Goal: Find specific page/section: Find specific page/section

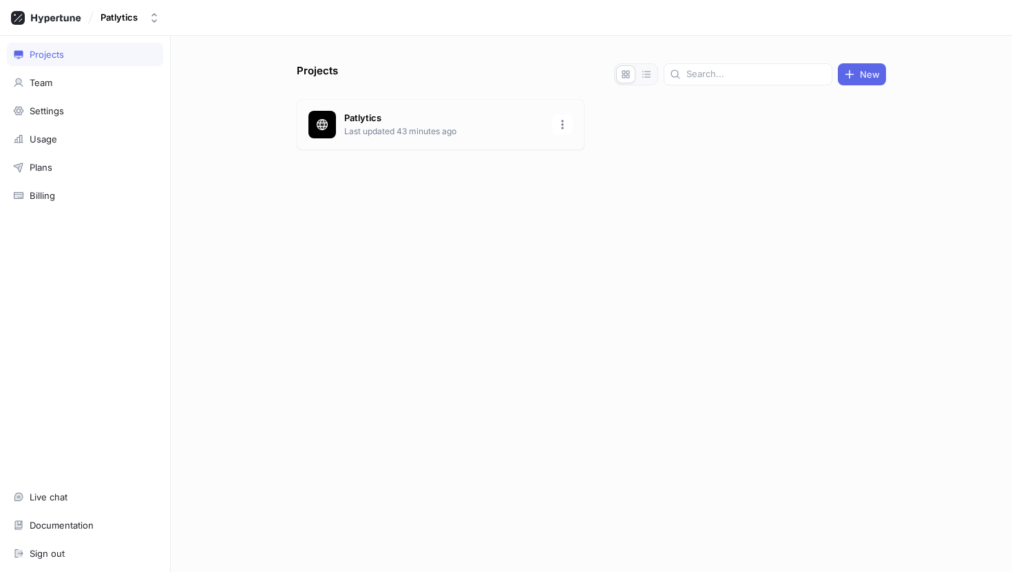
click at [411, 103] on div "Patlytics Last updated 43 minutes ago" at bounding box center [441, 124] width 288 height 51
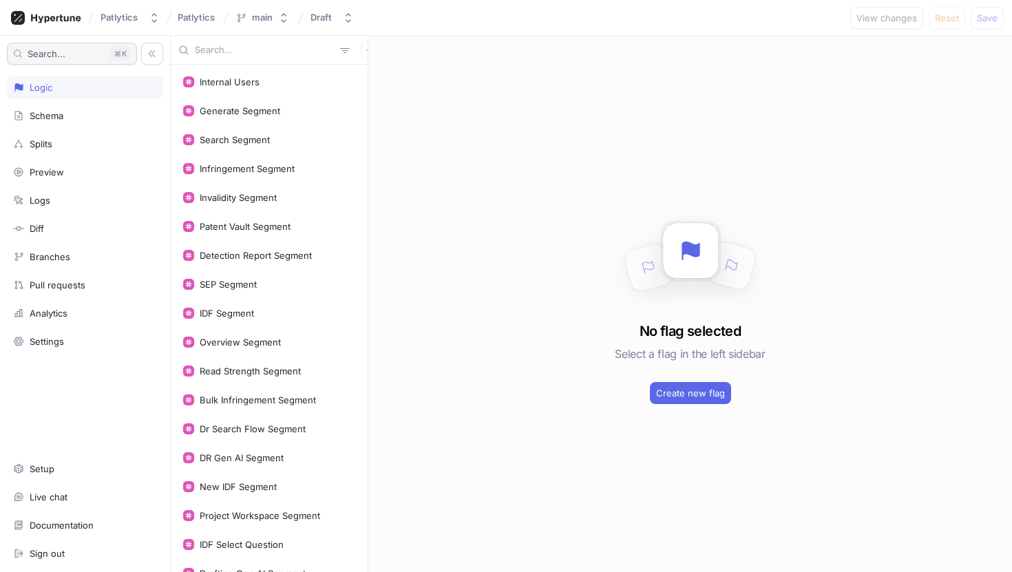
click at [89, 56] on button "Search... K" at bounding box center [72, 54] width 130 height 22
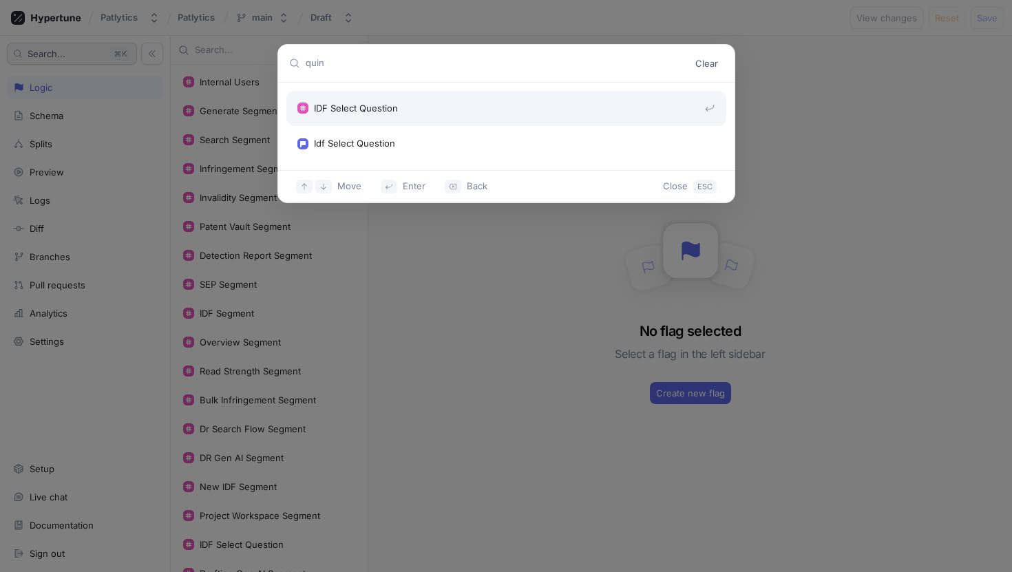
type input "[PERSON_NAME]"
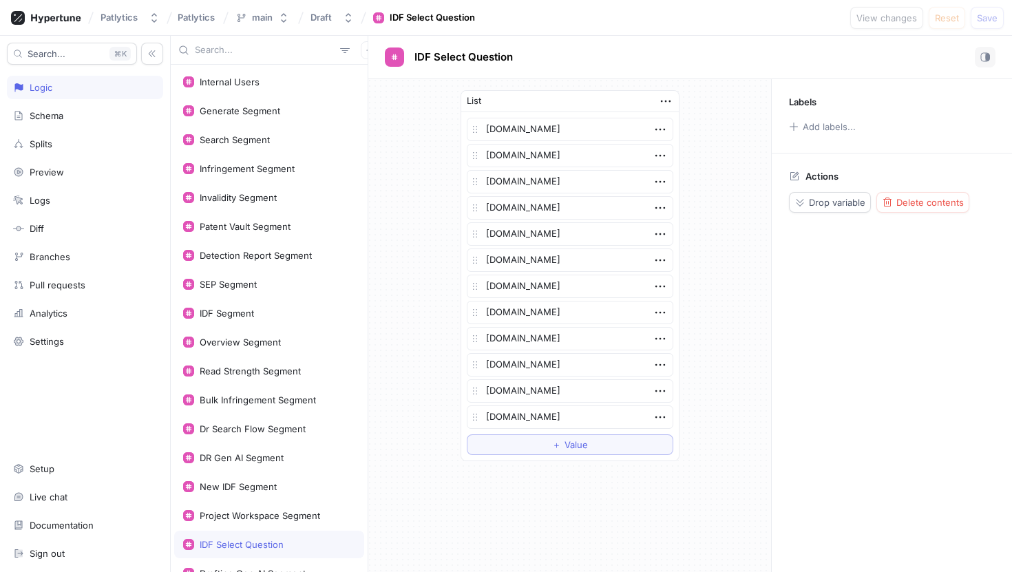
click at [206, 52] on input "text" at bounding box center [265, 50] width 140 height 14
type input "q"
type textarea "x"
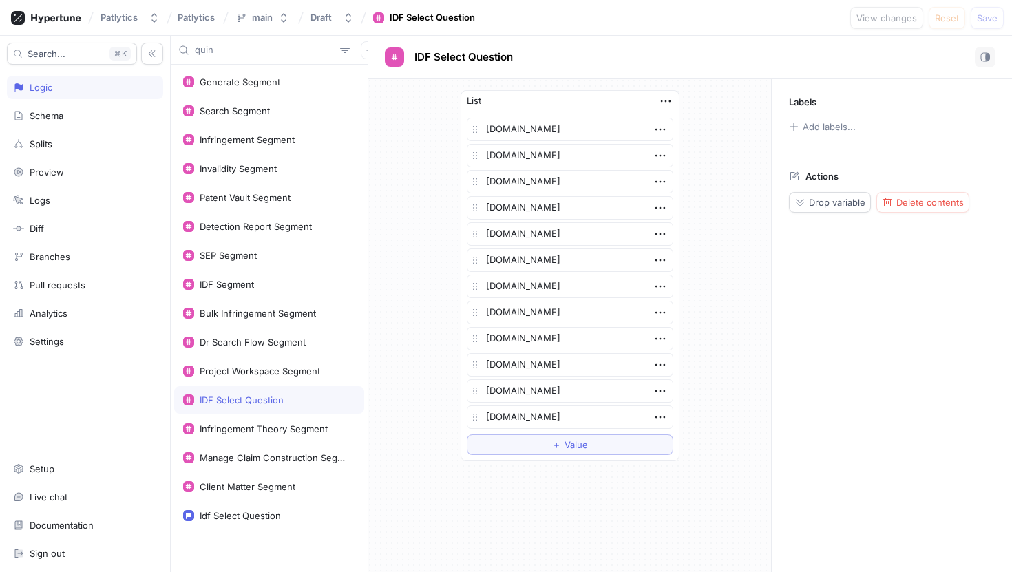
type input "[PERSON_NAME]"
type textarea "x"
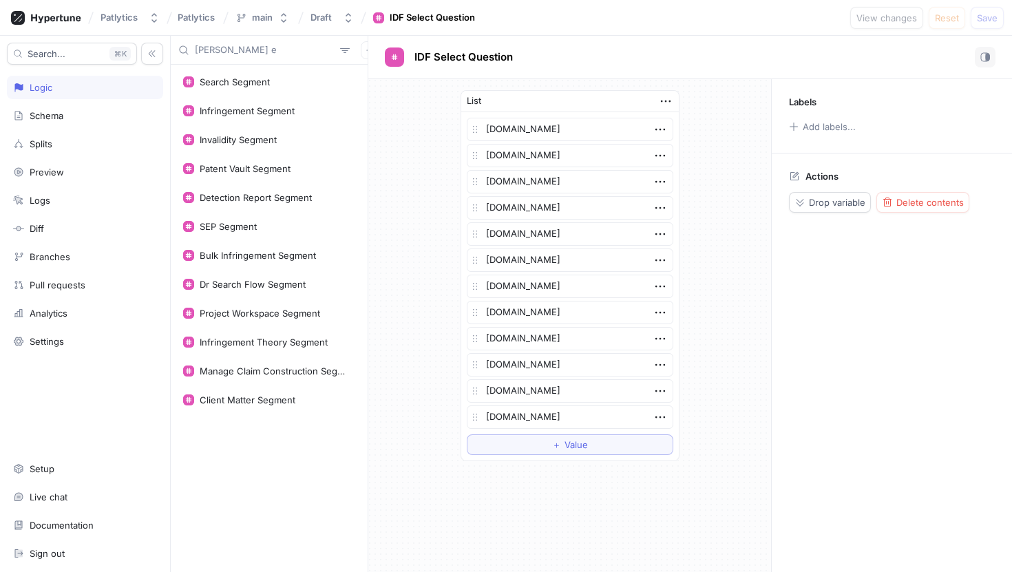
type input "[PERSON_NAME]"
type textarea "x"
type input "[PERSON_NAME]"
type textarea "x"
type input "[PERSON_NAME]"
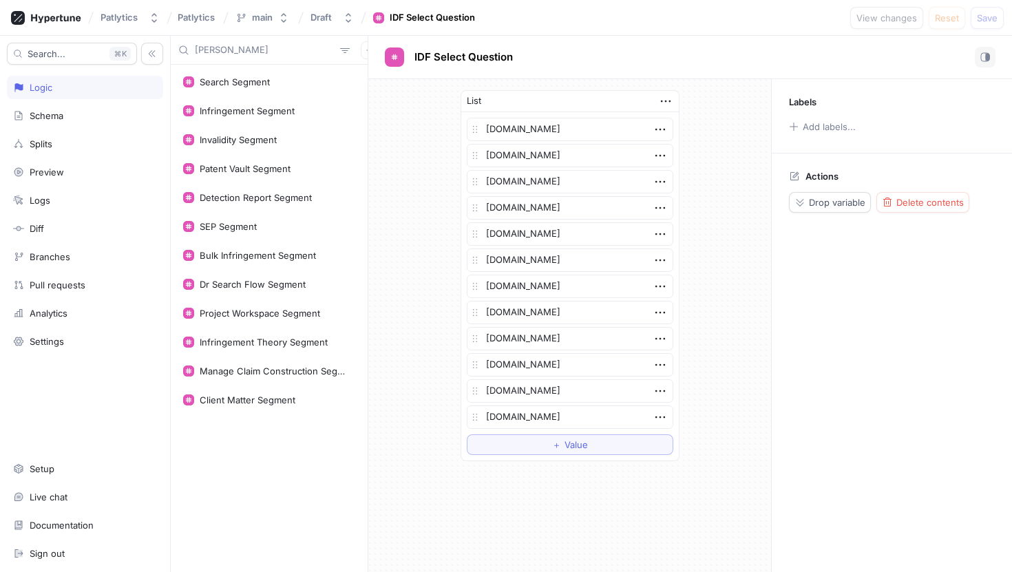
type textarea "x"
type input "[PERSON_NAME]"
type textarea "x"
type input "[PERSON_NAME]"
type textarea "x"
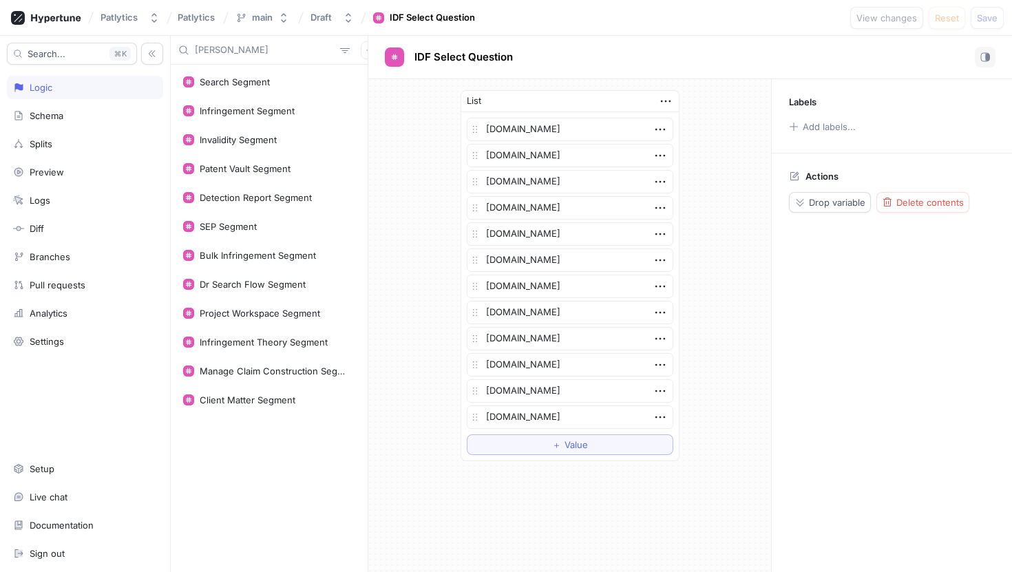
type input "[PERSON_NAME]"
